Goal: Navigation & Orientation: Find specific page/section

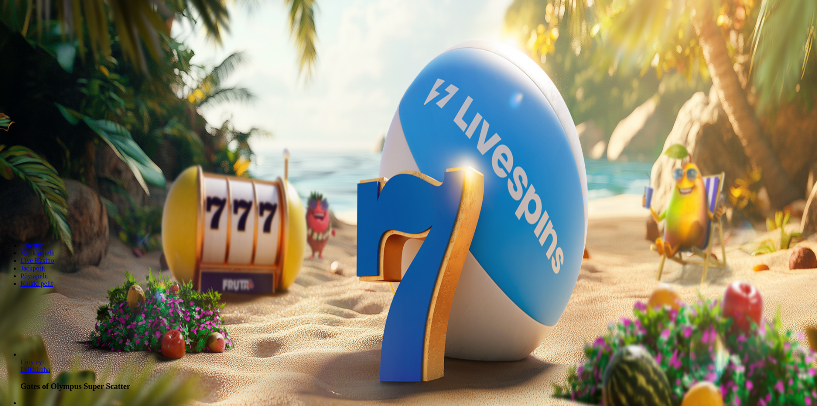
click at [49, 34] on span "Kirjaudu" at bounding box center [59, 31] width 21 height 6
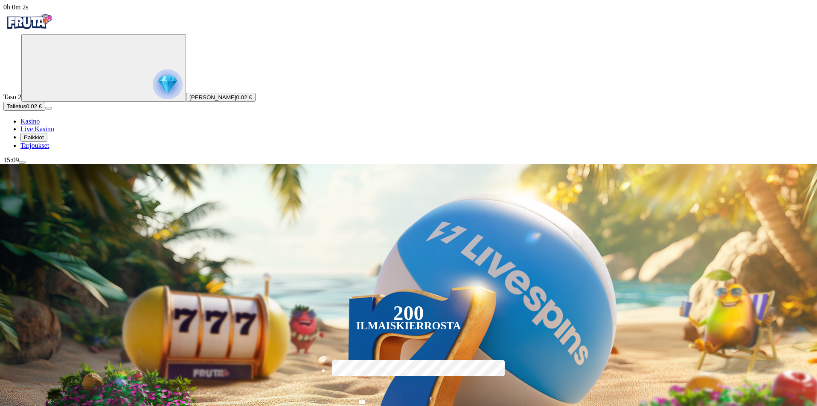
click at [47, 142] on button "Palkkiot" at bounding box center [33, 137] width 27 height 9
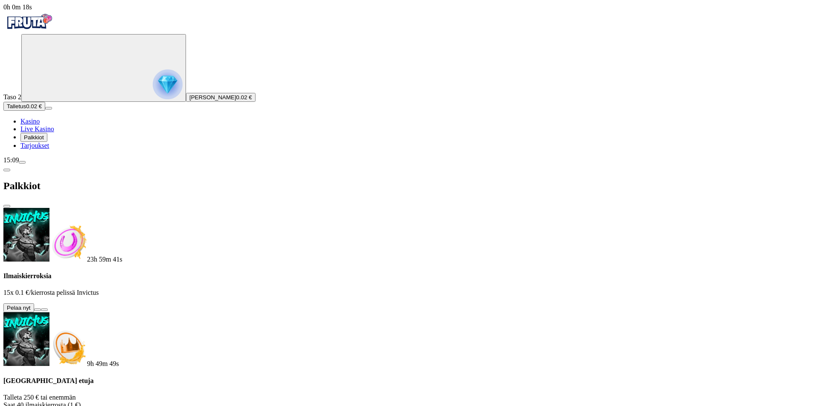
click at [41, 309] on button at bounding box center [37, 310] width 7 height 3
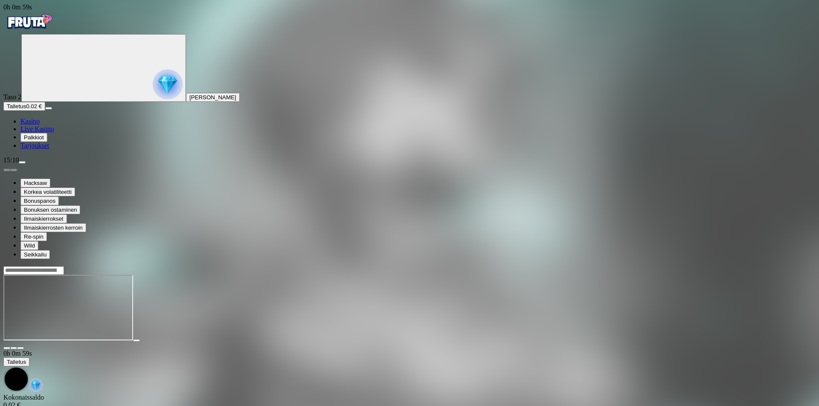
click at [55, 25] on img "Primary" at bounding box center [28, 21] width 51 height 21
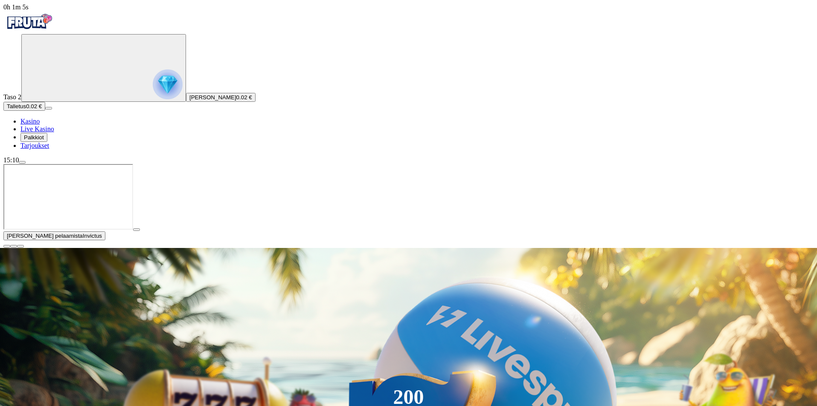
click at [7, 247] on span "close icon" at bounding box center [7, 247] width 0 height 0
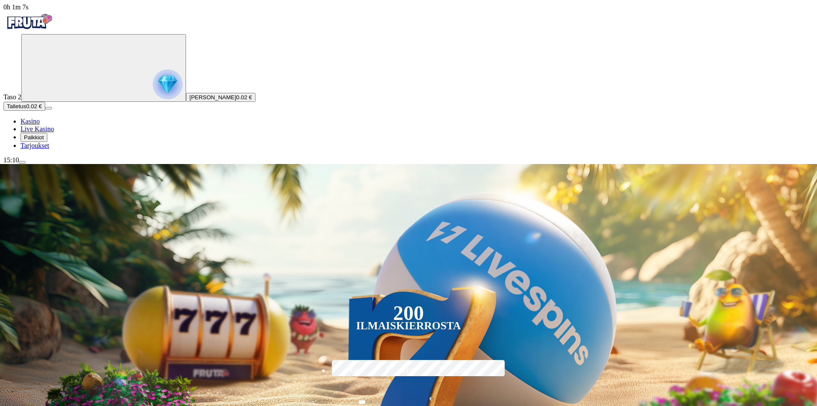
click at [44, 141] on span "Palkkiot" at bounding box center [34, 137] width 20 height 6
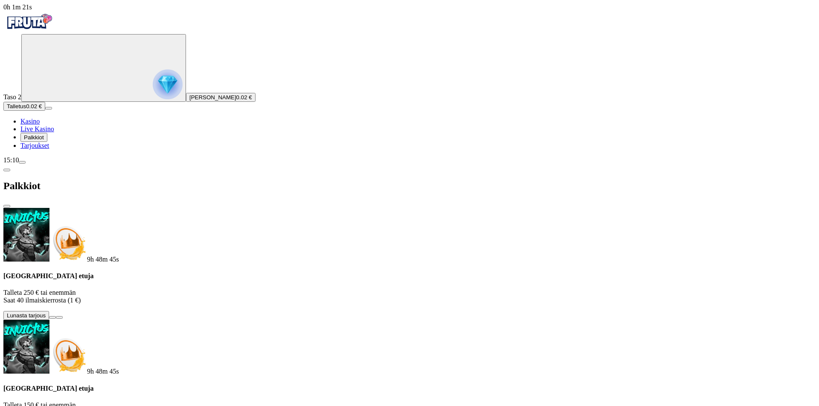
click at [56, 316] on button at bounding box center [52, 317] width 7 height 3
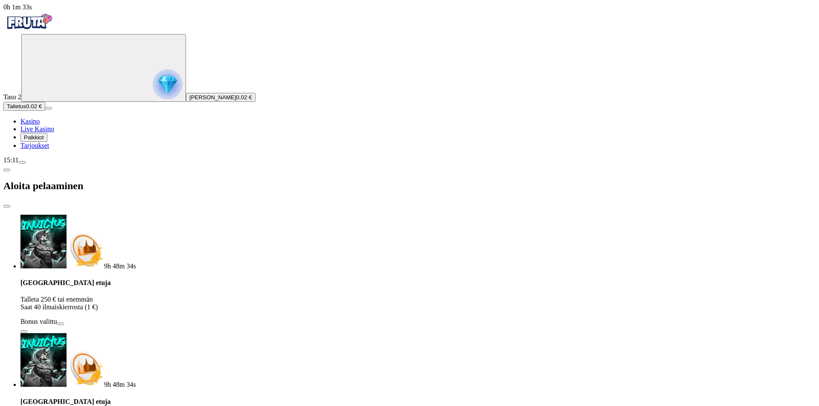
click at [7, 206] on span "close icon" at bounding box center [7, 206] width 0 height 0
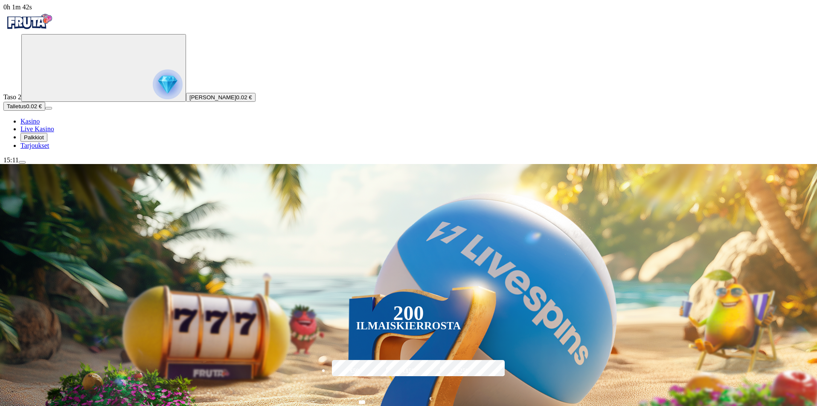
click at [44, 141] on span "Palkkiot" at bounding box center [34, 137] width 20 height 6
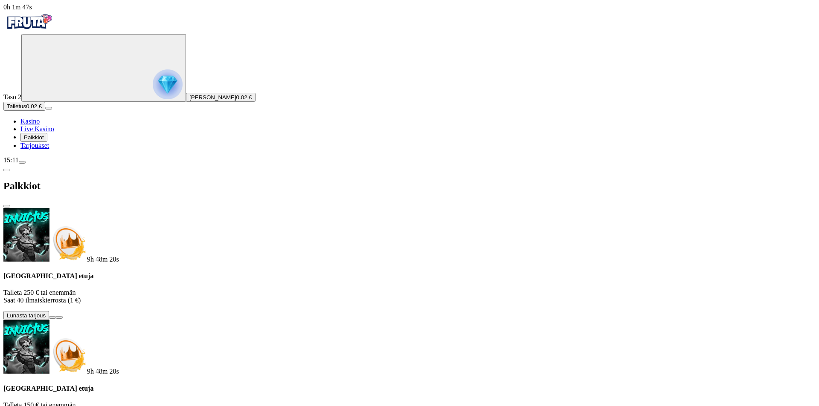
scroll to position [35, 0]
